Goal: Navigation & Orientation: Find specific page/section

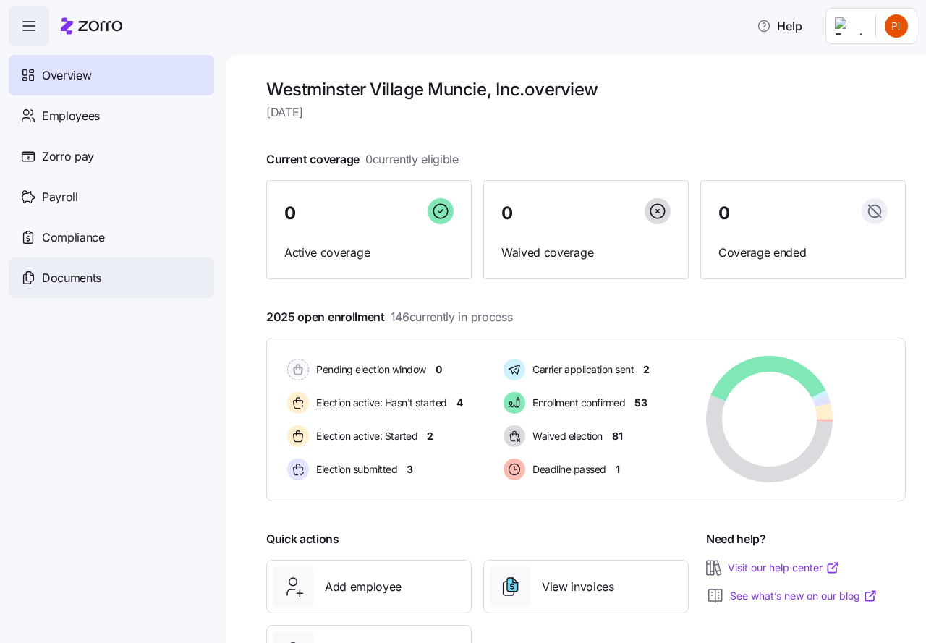
click at [67, 279] on span "Documents" at bounding box center [71, 278] width 59 height 18
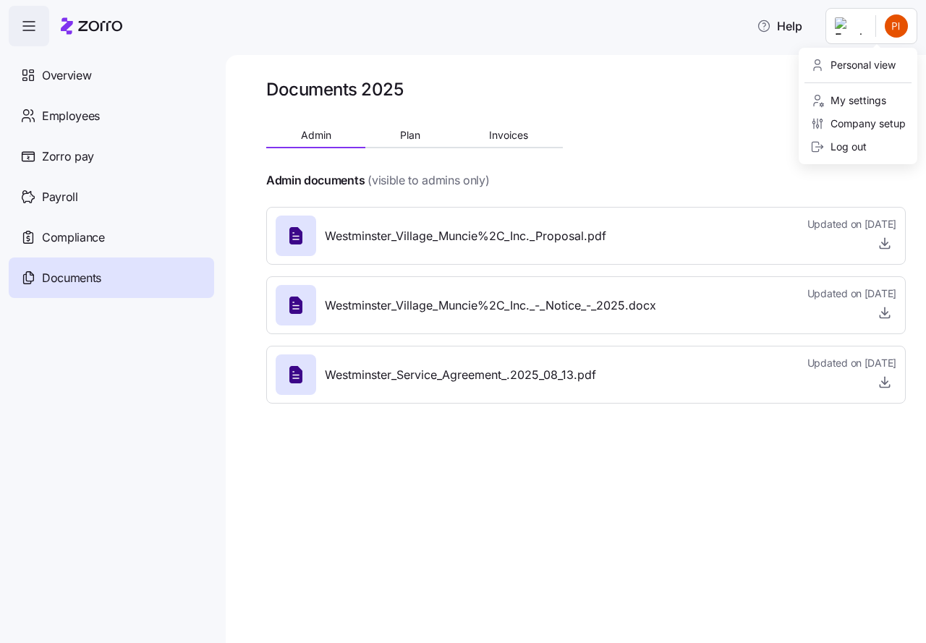
click at [898, 34] on html "Help Overview Employees Zorro pay Payroll Compliance Documents Documents 2025 A…" at bounding box center [463, 317] width 926 height 634
click at [413, 136] on span "Plan" at bounding box center [410, 135] width 20 height 10
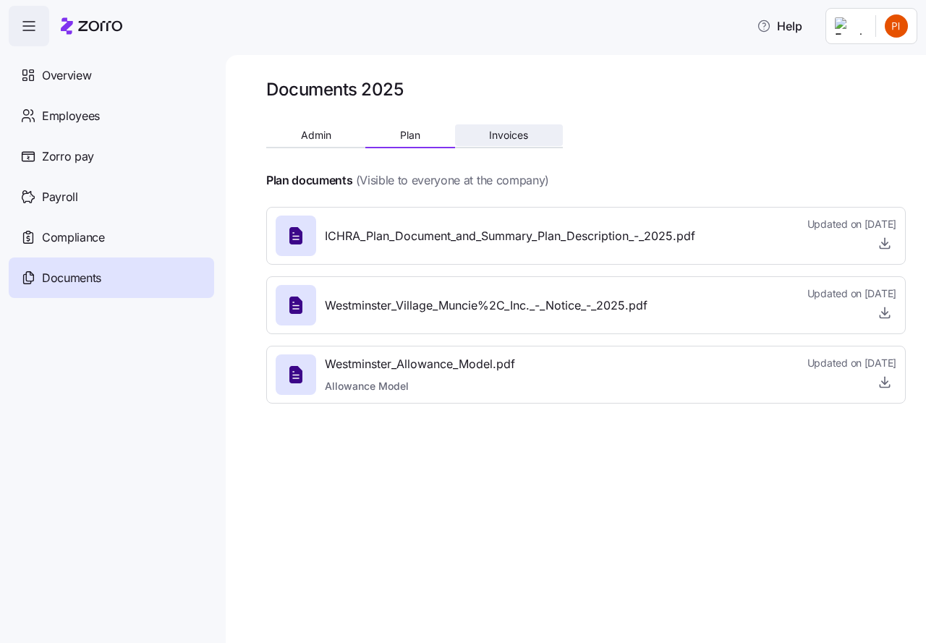
click at [501, 137] on span "Invoices" at bounding box center [508, 135] width 39 height 10
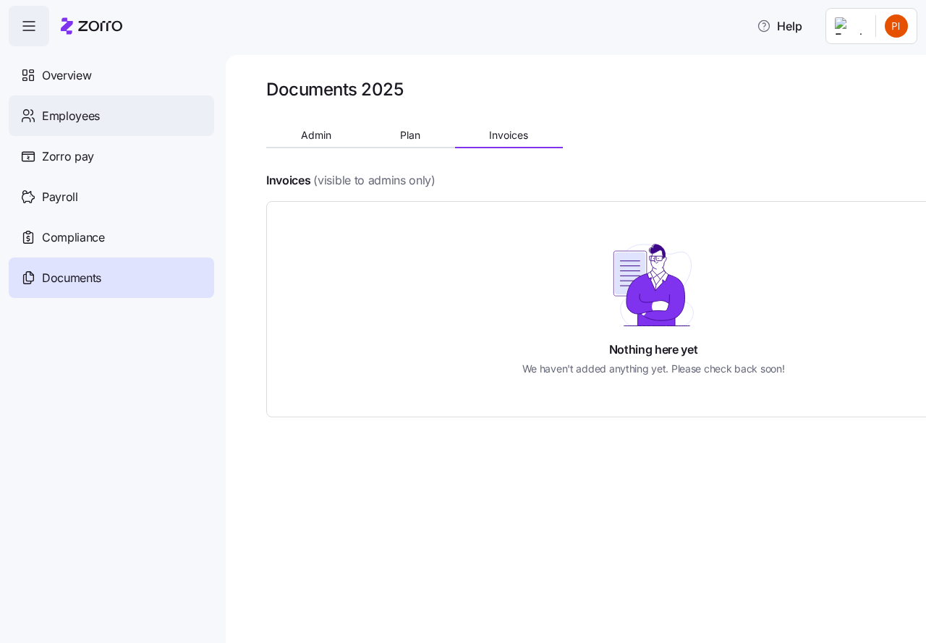
click at [64, 118] on span "Employees" at bounding box center [71, 116] width 58 height 18
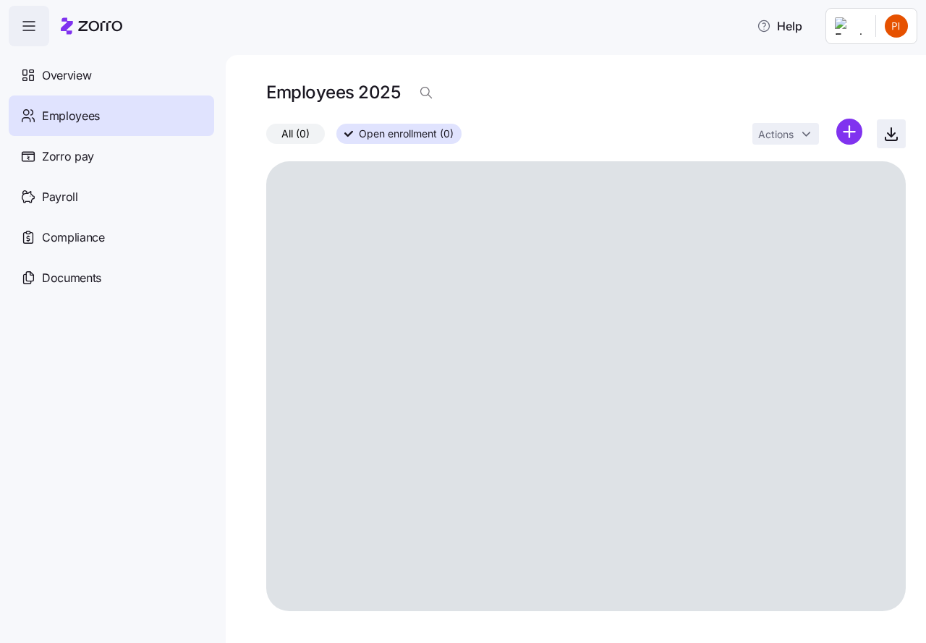
click at [893, 133] on span "button" at bounding box center [890, 133] width 27 height 27
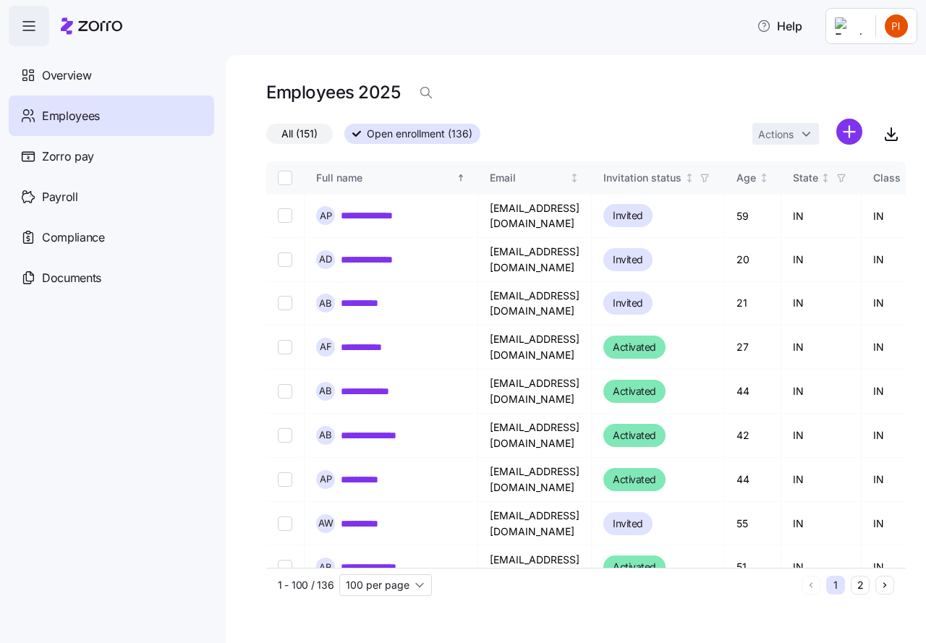
click at [31, 27] on icon "button" at bounding box center [28, 25] width 17 height 17
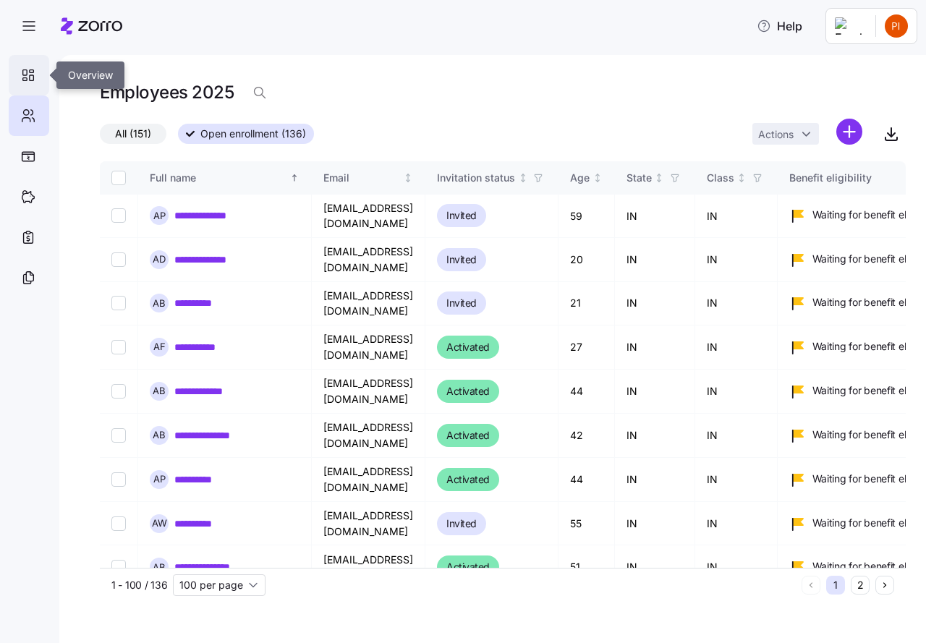
click at [33, 72] on icon at bounding box center [32, 71] width 4 height 3
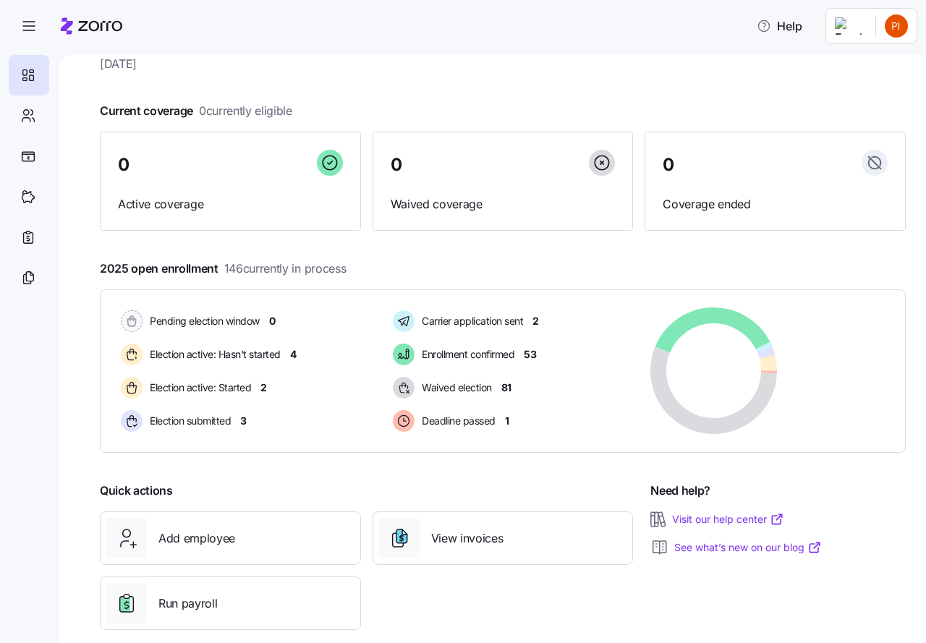
scroll to position [70, 0]
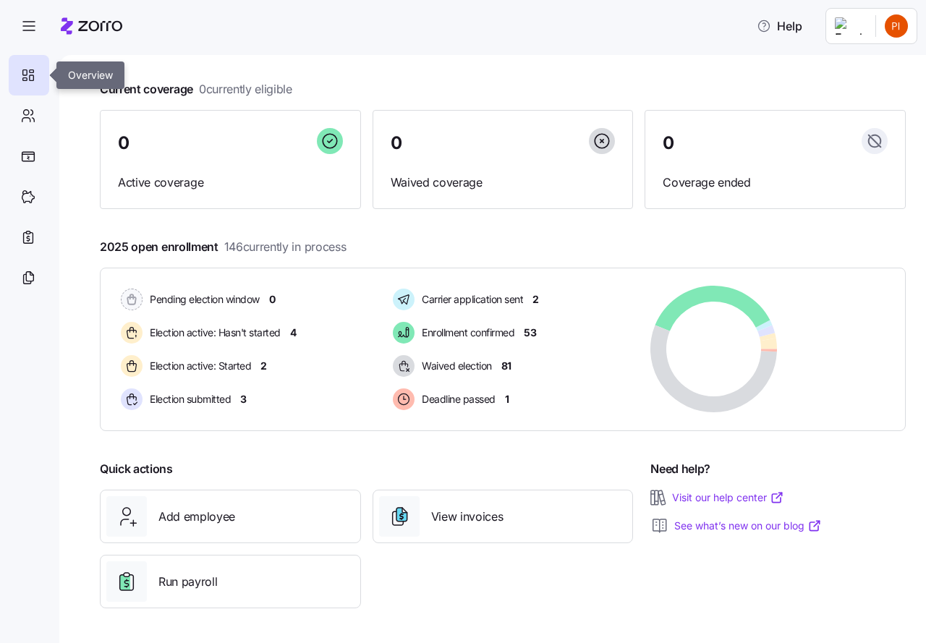
click at [28, 68] on icon at bounding box center [28, 75] width 16 height 17
click at [28, 25] on icon "button" at bounding box center [28, 25] width 17 height 17
